Goal: Find specific page/section: Find specific page/section

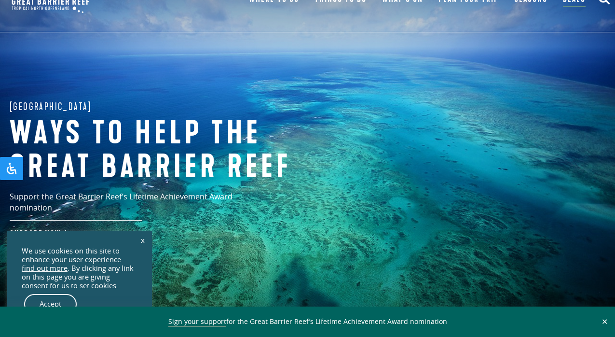
scroll to position [37, 0]
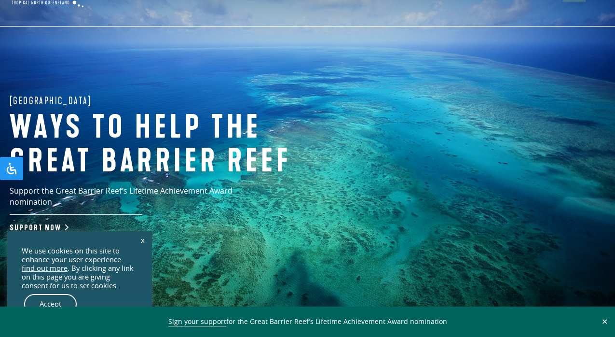
click at [145, 242] on link "x" at bounding box center [143, 239] width 14 height 21
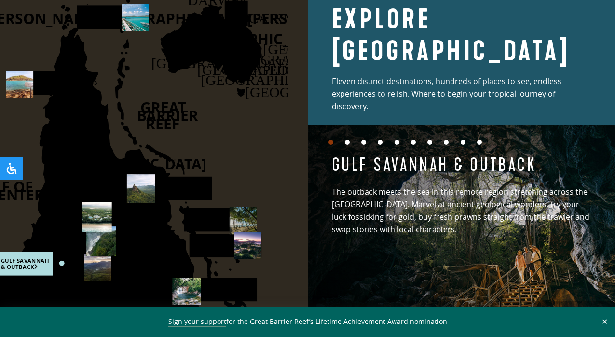
scroll to position [1393, 0]
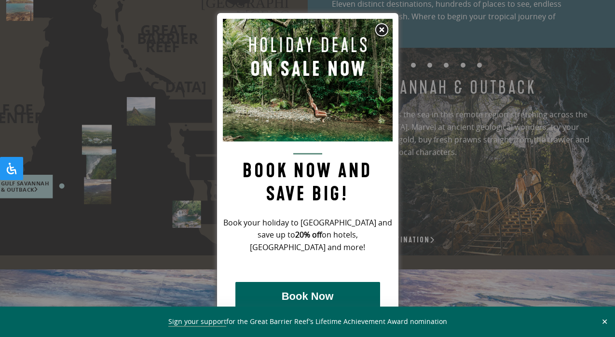
click at [379, 27] on img at bounding box center [381, 30] width 14 height 14
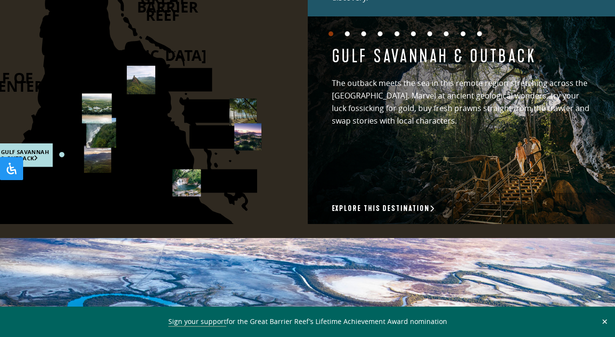
scroll to position [1423, 0]
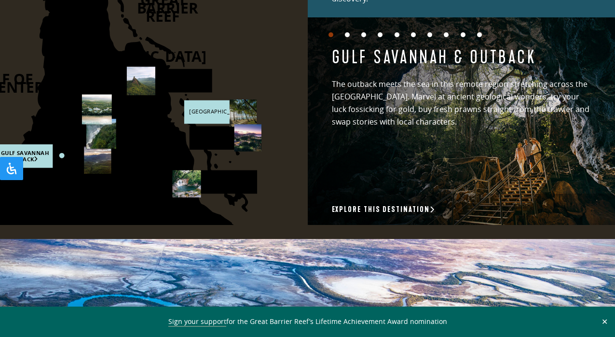
click at [199, 110] on rect at bounding box center [220, 112] width 72 height 24
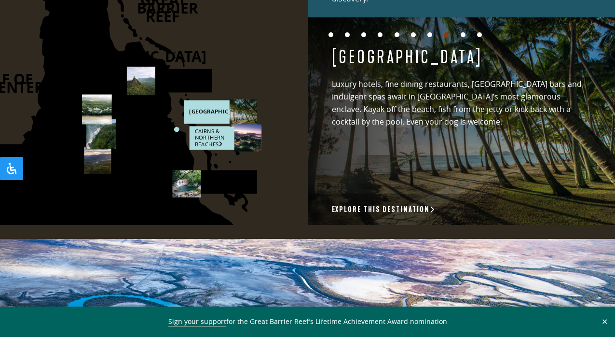
click at [198, 136] on rect at bounding box center [225, 138] width 72 height 24
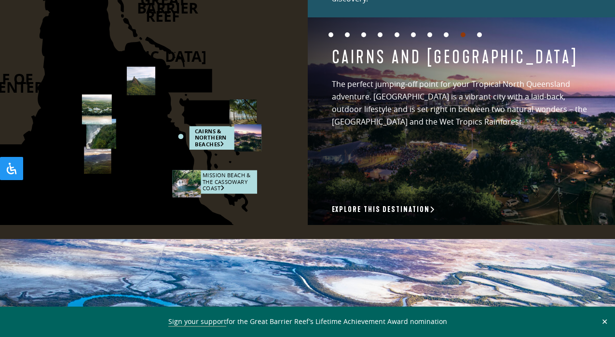
click at [213, 182] on rect at bounding box center [214, 182] width 85 height 24
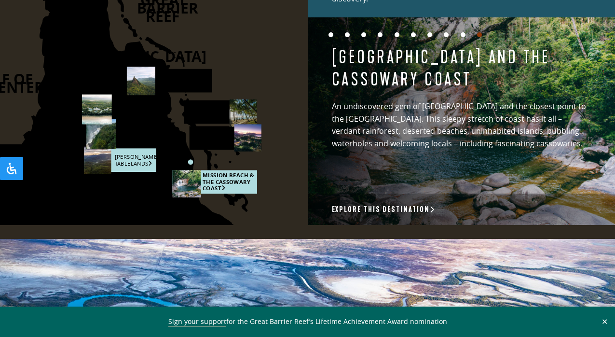
click at [127, 163] on rect at bounding box center [120, 160] width 72 height 24
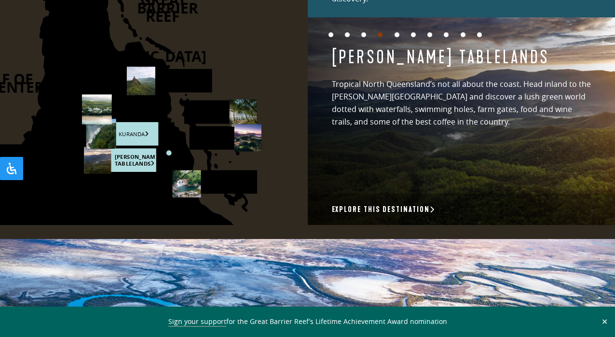
click at [126, 131] on rect at bounding box center [122, 134] width 72 height 24
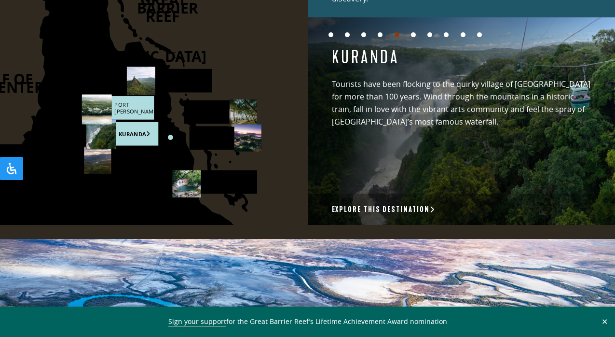
click at [124, 104] on rect at bounding box center [118, 108] width 72 height 24
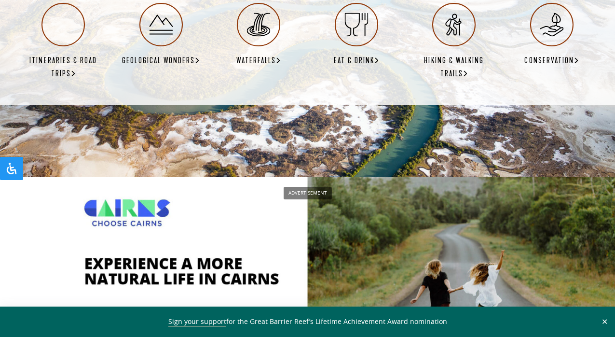
scroll to position [1806, 0]
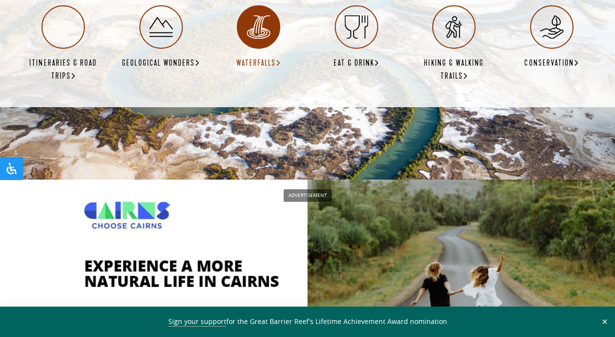
click at [262, 56] on h6 "Waterfalls" at bounding box center [258, 63] width 44 height 14
